Goal: Check status

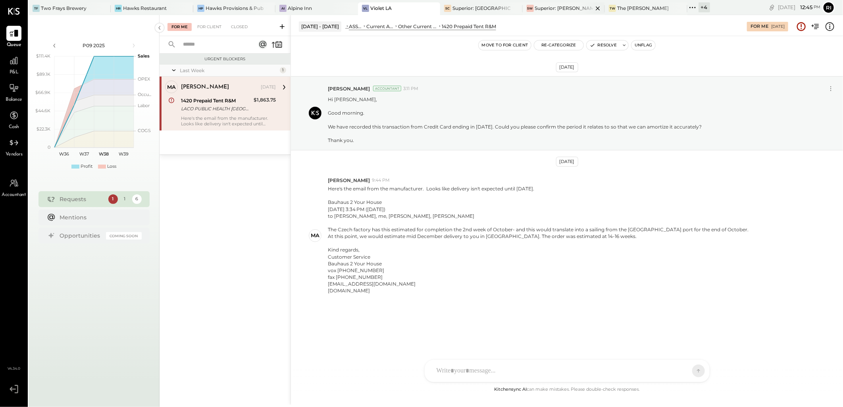
click at [555, 6] on div "Superior: [PERSON_NAME]" at bounding box center [564, 8] width 58 height 7
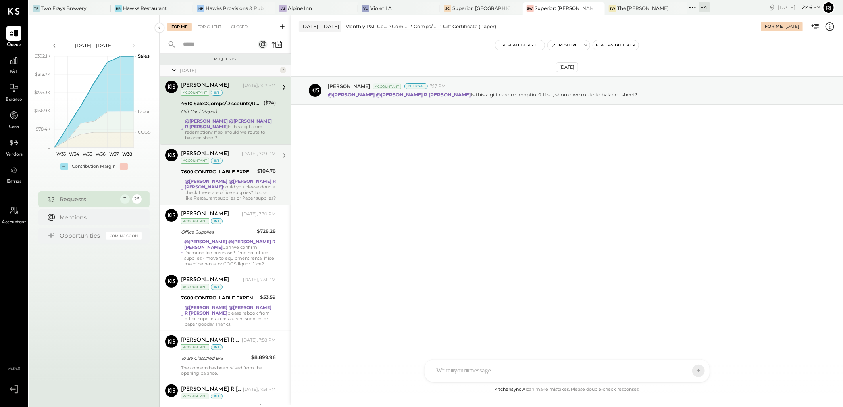
click at [260, 193] on div "@[PERSON_NAME] @[PERSON_NAME] R [PERSON_NAME] could you please double check the…" at bounding box center [230, 190] width 91 height 22
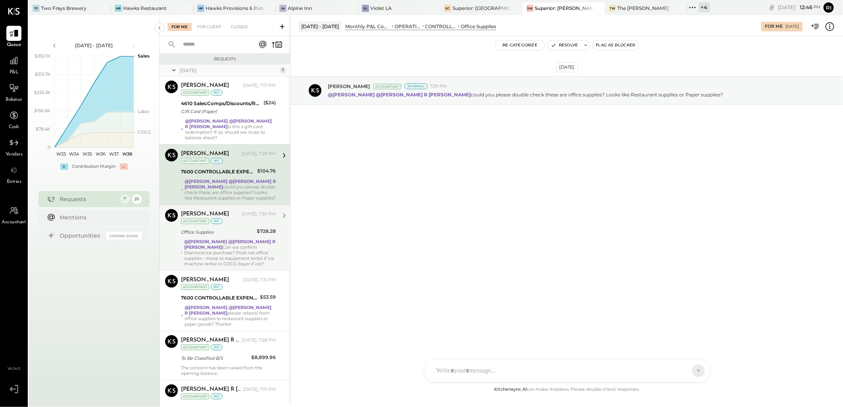
click at [241, 244] on div "@[PERSON_NAME] @[PERSON_NAME] R [PERSON_NAME] Can we confirm Diamond Ice purcha…" at bounding box center [230, 253] width 92 height 28
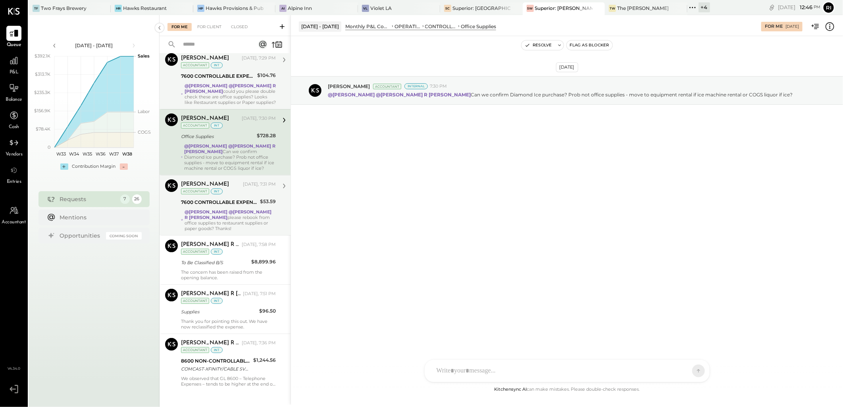
scroll to position [101, 0]
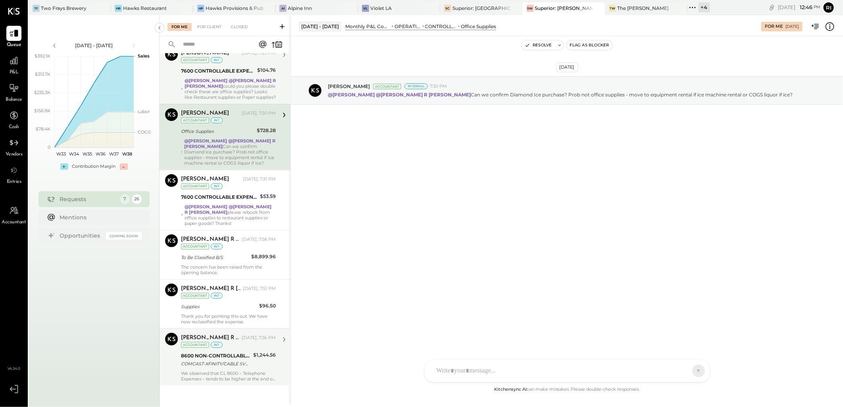
click at [265, 361] on div "$1,244.56" at bounding box center [264, 359] width 23 height 17
